Goal: Find specific page/section: Find specific page/section

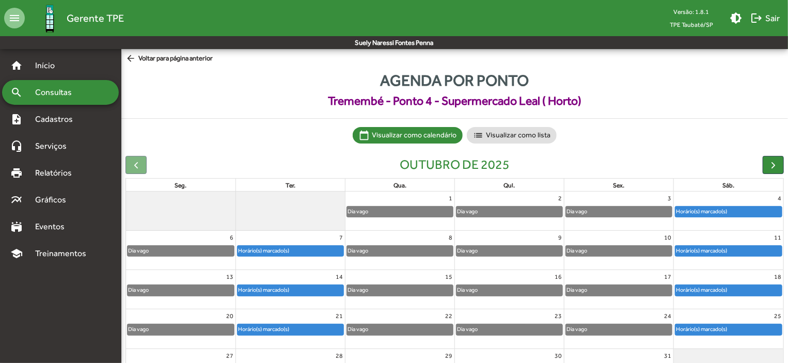
click at [135, 58] on mat-icon "arrow_back" at bounding box center [131, 58] width 13 height 11
